Goal: Find specific page/section: Find specific page/section

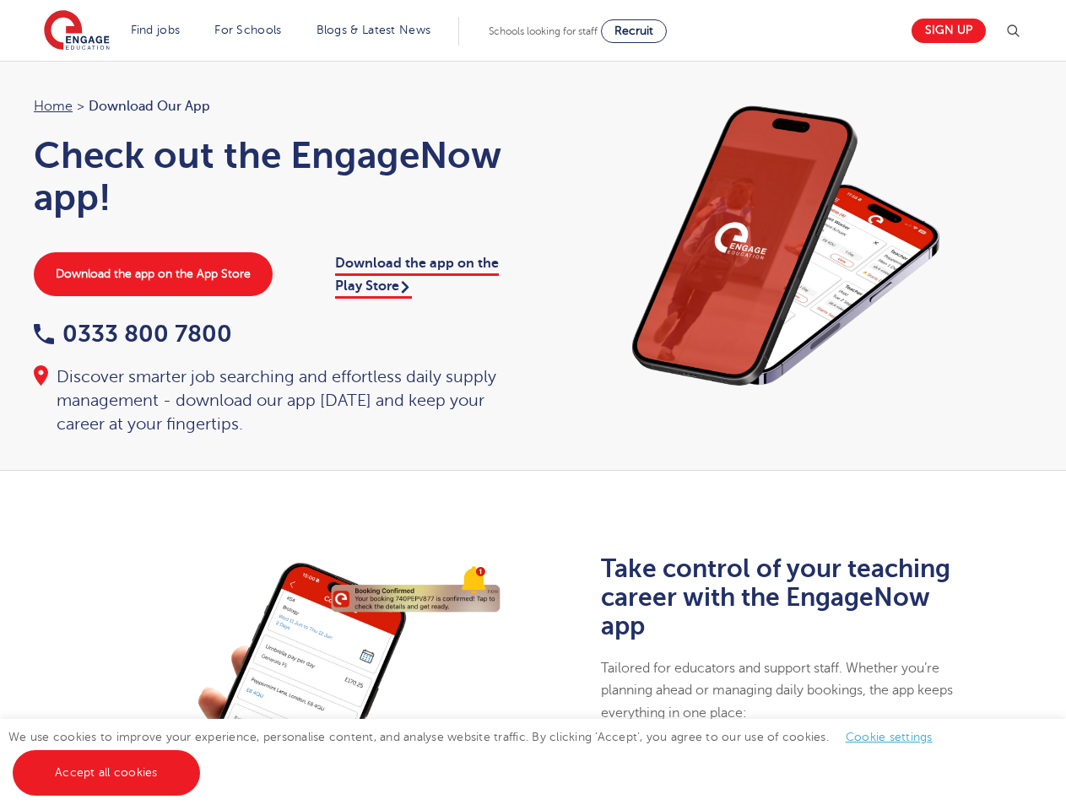
click at [533, 405] on div "Home > Download our app Check out the EngageNow app! Download the app on the Ap…" at bounding box center [275, 265] width 517 height 341
click at [1020, 31] on img at bounding box center [1013, 31] width 20 height 20
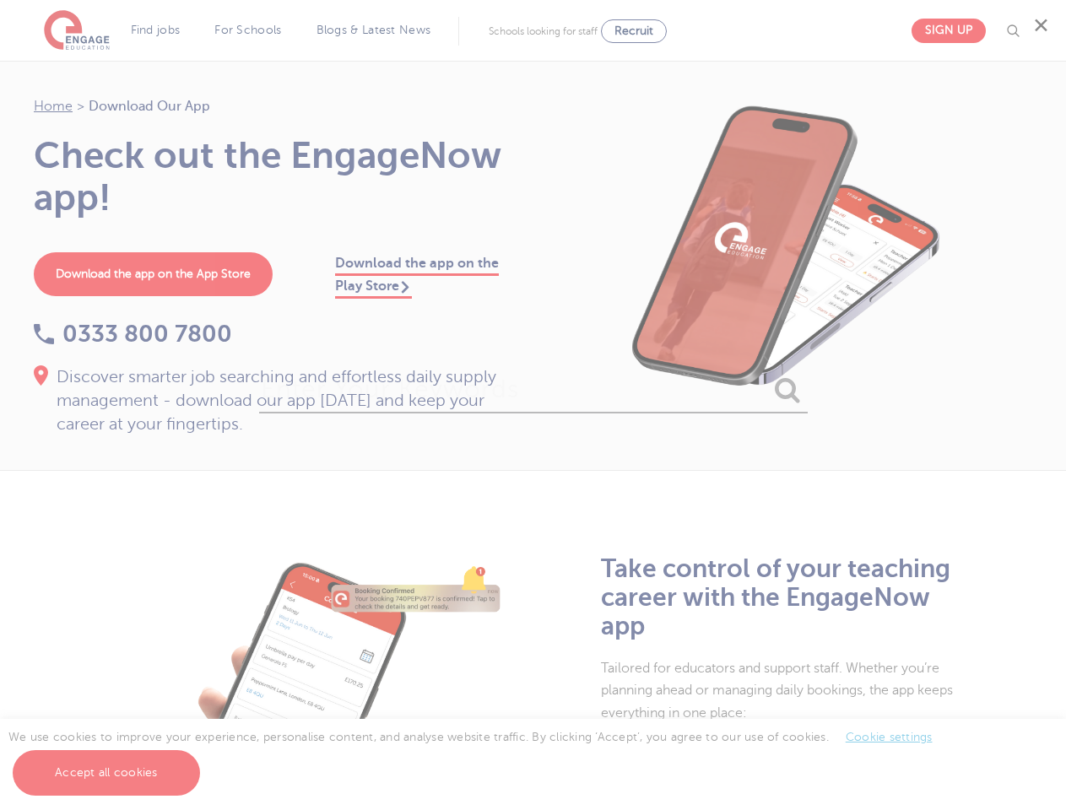
click at [888, 737] on div "✕" at bounding box center [533, 405] width 1066 height 810
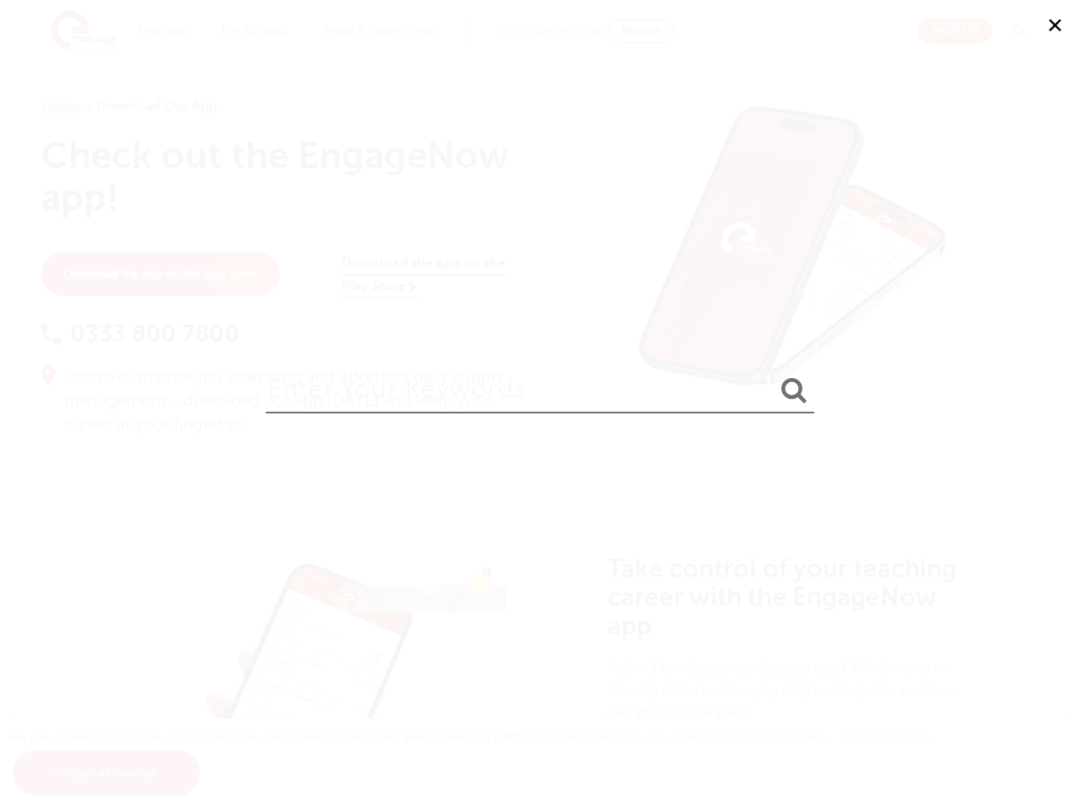
click at [106, 773] on div "✕" at bounding box center [540, 405] width 1080 height 810
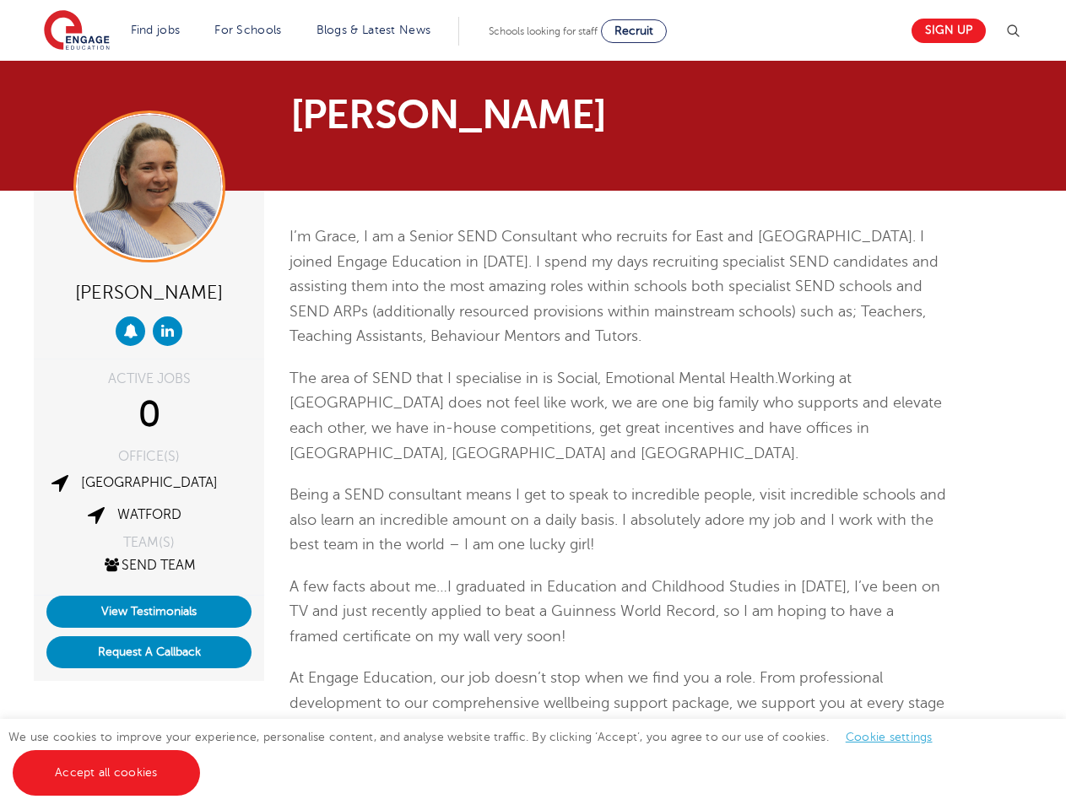
click at [533, 405] on span "Working at [GEOGRAPHIC_DATA] does not feel like work, we are one big family who…" at bounding box center [616, 416] width 652 height 92
click at [1020, 31] on img at bounding box center [1013, 31] width 20 height 20
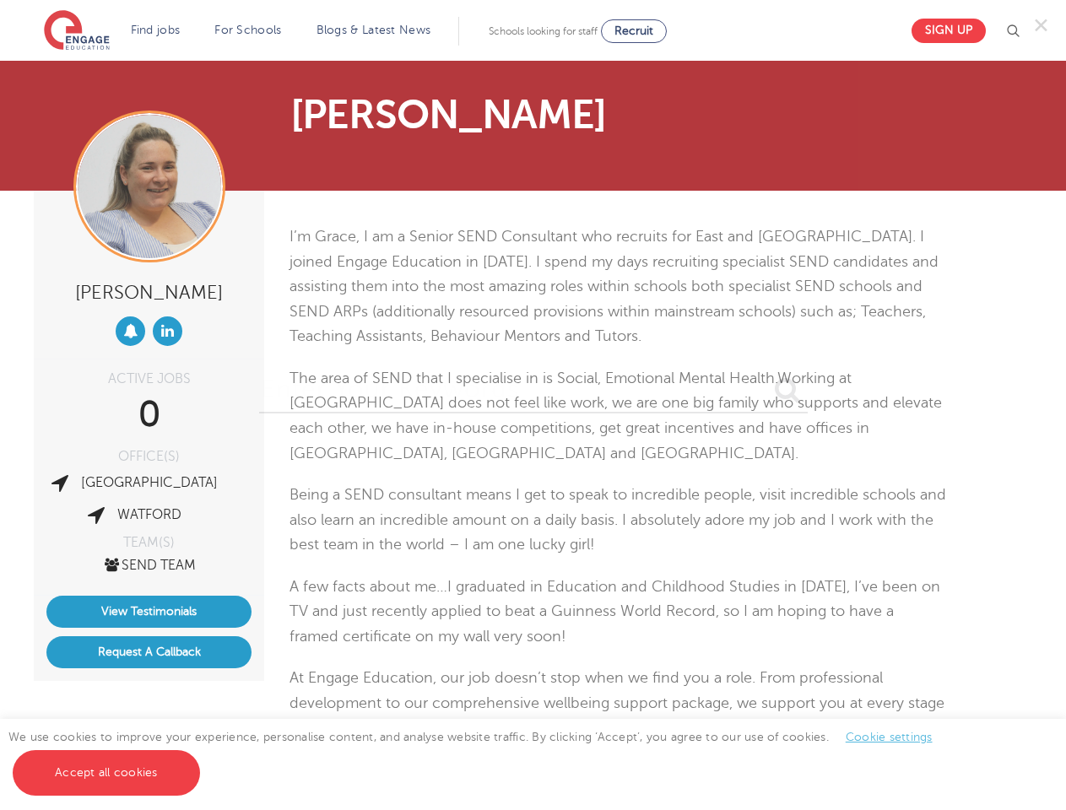
click at [130, 331] on div "✕" at bounding box center [533, 405] width 1066 height 810
